Goal: Task Accomplishment & Management: Use online tool/utility

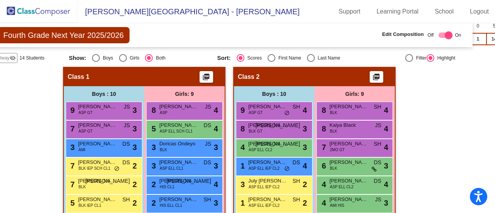
scroll to position [164, 18]
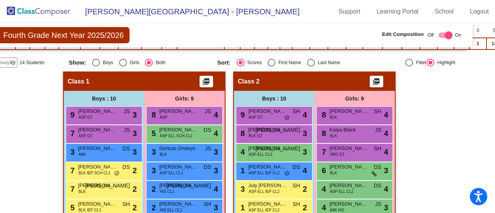
click at [2, 61] on span "Hallway" at bounding box center [1, 62] width 16 height 7
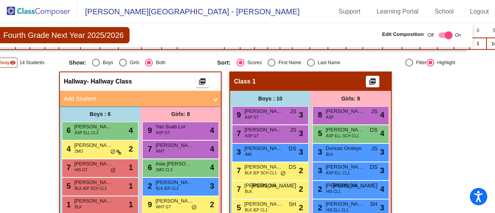
click at [2, 61] on span "Hallway" at bounding box center [1, 62] width 16 height 7
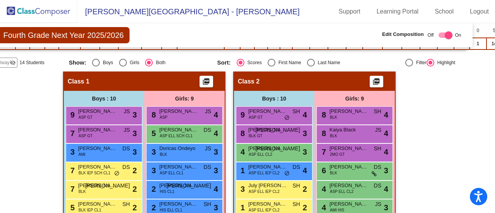
click at [1, 61] on span "Hallway" at bounding box center [1, 62] width 16 height 7
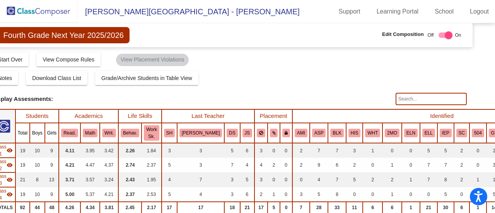
scroll to position [0, 0]
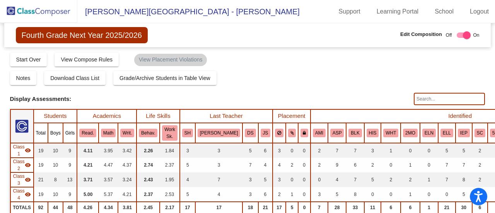
click at [36, 12] on img at bounding box center [38, 11] width 77 height 23
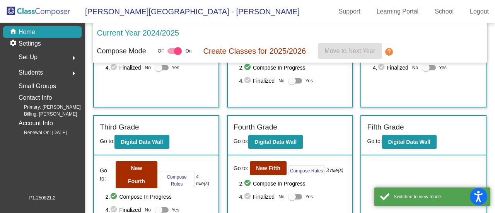
scroll to position [104, 0]
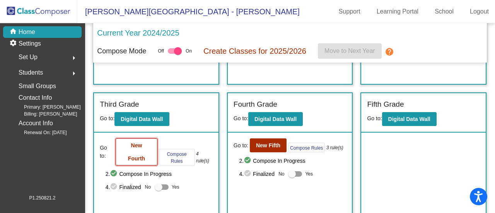
click at [133, 155] on b "New Fourth" at bounding box center [136, 151] width 17 height 19
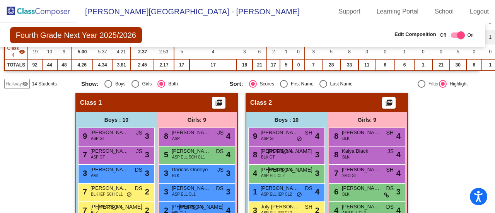
scroll to position [145, 6]
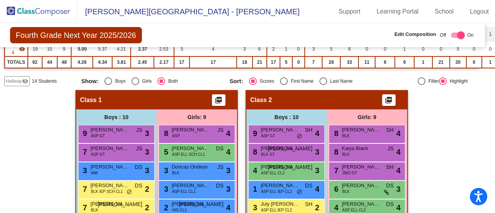
click at [19, 82] on span "Hallway" at bounding box center [14, 81] width 16 height 7
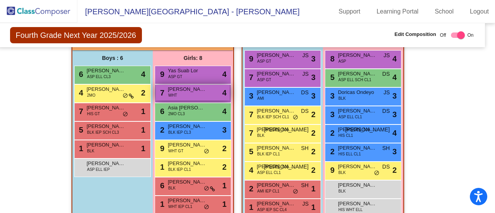
scroll to position [219, 6]
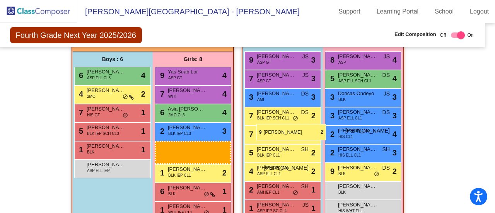
drag, startPoint x: 172, startPoint y: 146, endPoint x: 256, endPoint y: 124, distance: 87.0
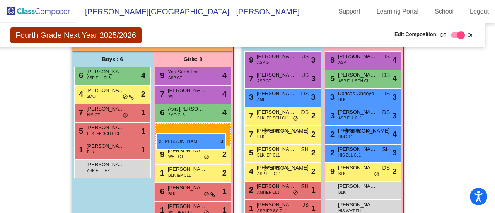
drag, startPoint x: 247, startPoint y: 133, endPoint x: 153, endPoint y: 130, distance: 94.4
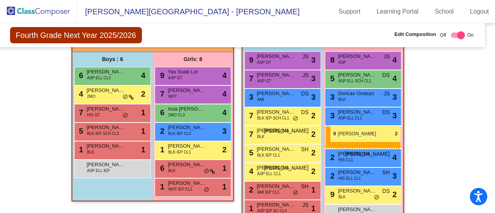
drag, startPoint x: 172, startPoint y: 149, endPoint x: 331, endPoint y: 126, distance: 160.6
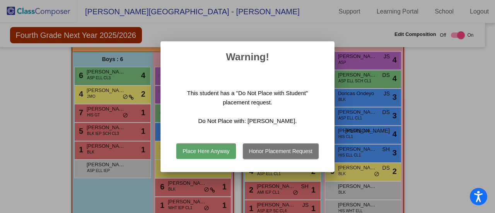
click at [266, 155] on button "Honor Placement Request" at bounding box center [281, 150] width 76 height 15
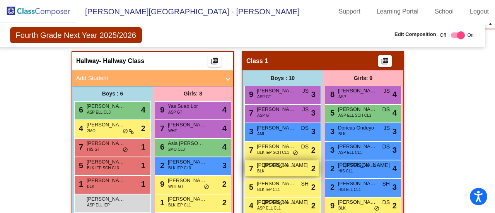
scroll to position [185, 6]
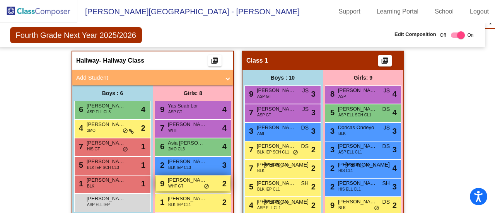
click at [194, 184] on div "9 [PERSON_NAME] WHT GT lock do_not_disturb_alt 2" at bounding box center [193, 184] width 74 height 16
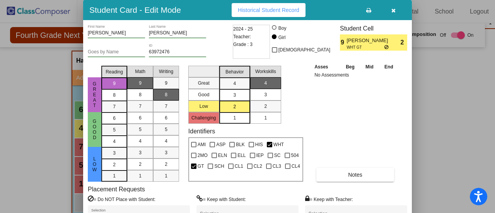
click at [392, 9] on icon "button" at bounding box center [393, 10] width 4 height 5
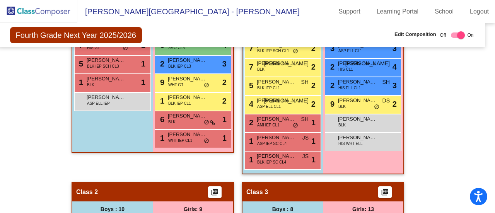
scroll to position [284, 6]
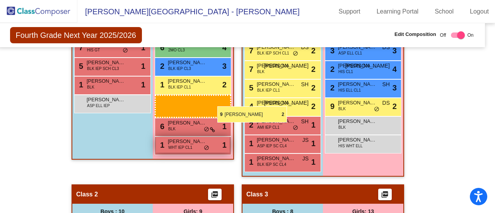
drag, startPoint x: 172, startPoint y: 82, endPoint x: 210, endPoint y: 146, distance: 74.5
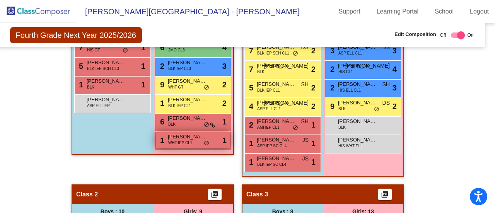
drag, startPoint x: 207, startPoint y: 156, endPoint x: 197, endPoint y: 141, distance: 17.9
click at [197, 141] on app-classroom "Hallway - Hallway Class picture_as_pdf Add Student First Name Last Name Student…" at bounding box center [153, 57] width 162 height 211
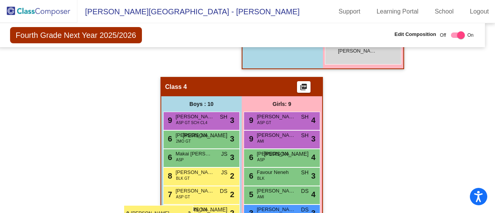
scroll to position [687, 6]
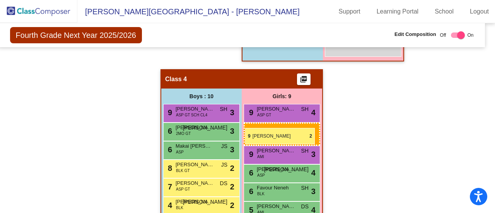
drag, startPoint x: 181, startPoint y: 83, endPoint x: 245, endPoint y: 128, distance: 78.3
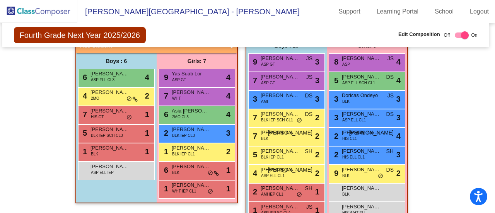
scroll to position [227, 2]
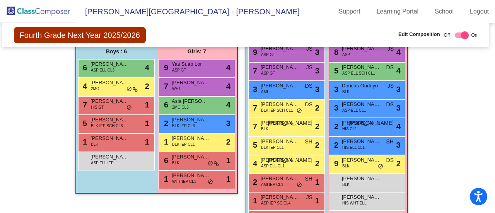
click at [57, 11] on img at bounding box center [38, 11] width 77 height 23
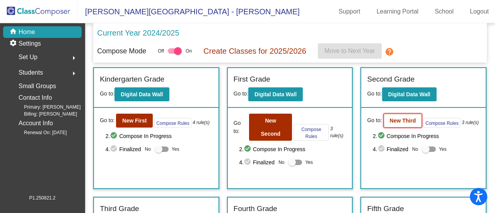
click at [396, 118] on b "New Third" at bounding box center [403, 121] width 26 height 6
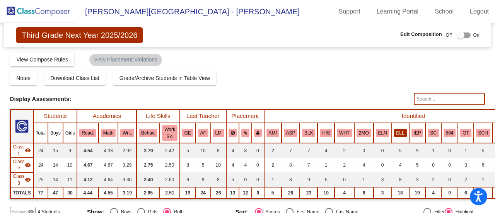
click at [395, 132] on button "ELL" at bounding box center [400, 133] width 13 height 9
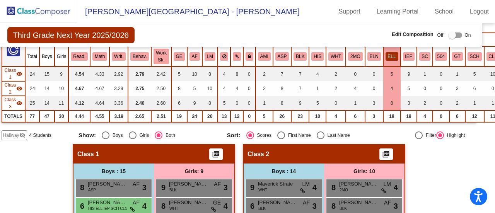
scroll to position [73, 9]
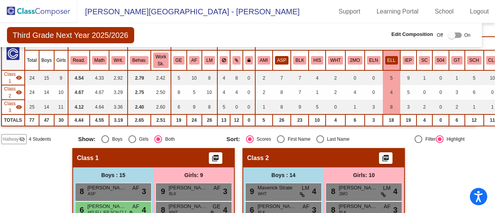
click at [278, 61] on button "ASP" at bounding box center [282, 60] width 14 height 9
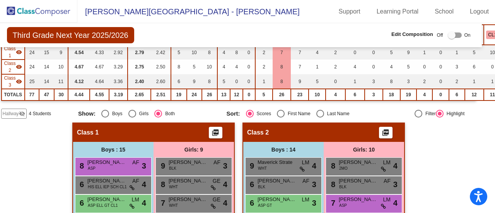
scroll to position [97, 9]
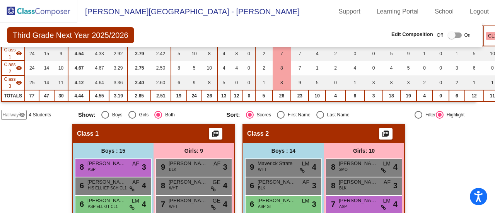
click at [11, 113] on span "Hallway" at bounding box center [11, 114] width 16 height 7
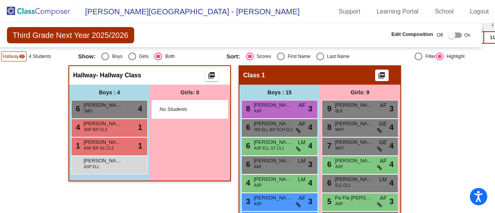
scroll to position [157, 9]
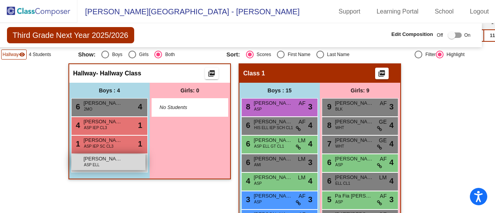
click at [94, 160] on span "[PERSON_NAME]" at bounding box center [103, 159] width 39 height 8
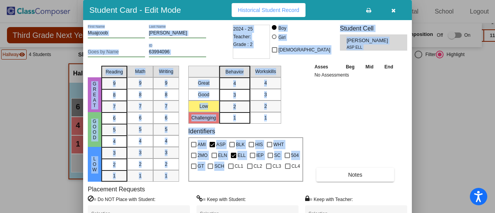
click at [206, 165] on div "Student Card - Edit Mode Historical Student Record Muajcoob First Name [PERSON_…" at bounding box center [247, 106] width 495 height 213
click at [394, 6] on button "button" at bounding box center [393, 10] width 25 height 14
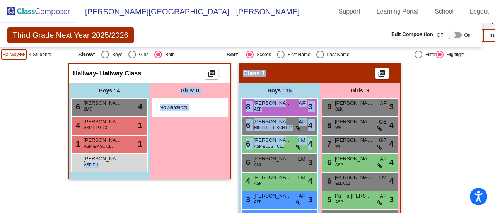
drag, startPoint x: 107, startPoint y: 160, endPoint x: 237, endPoint y: 163, distance: 129.2
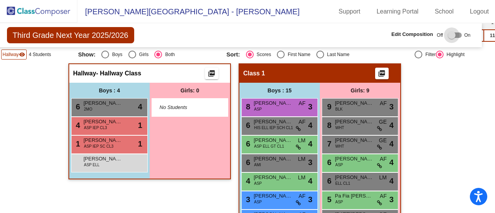
click at [453, 36] on div at bounding box center [455, 34] width 14 height 5
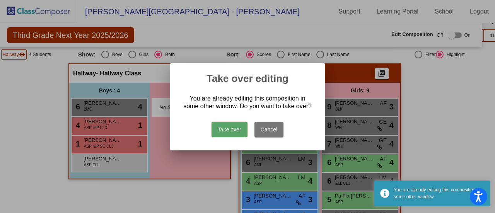
click at [225, 134] on button "Take over" at bounding box center [229, 129] width 36 height 15
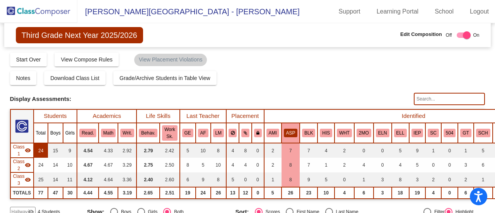
scroll to position [117, 0]
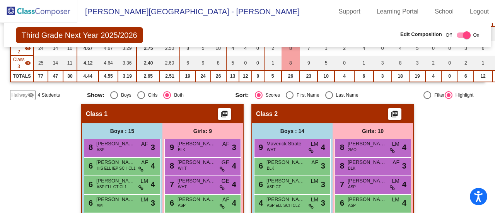
click at [19, 97] on span "Hallway" at bounding box center [20, 95] width 16 height 7
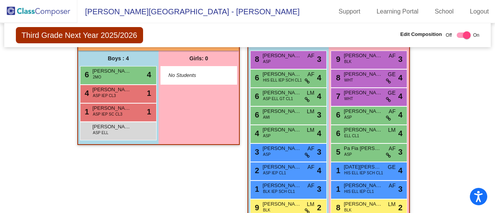
scroll to position [205, 0]
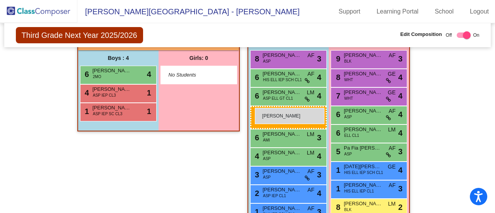
drag, startPoint x: 91, startPoint y: 126, endPoint x: 255, endPoint y: 108, distance: 164.9
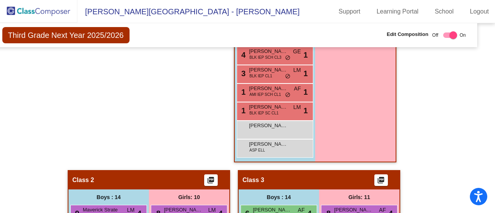
scroll to position [400, 15]
